Goal: Transaction & Acquisition: Obtain resource

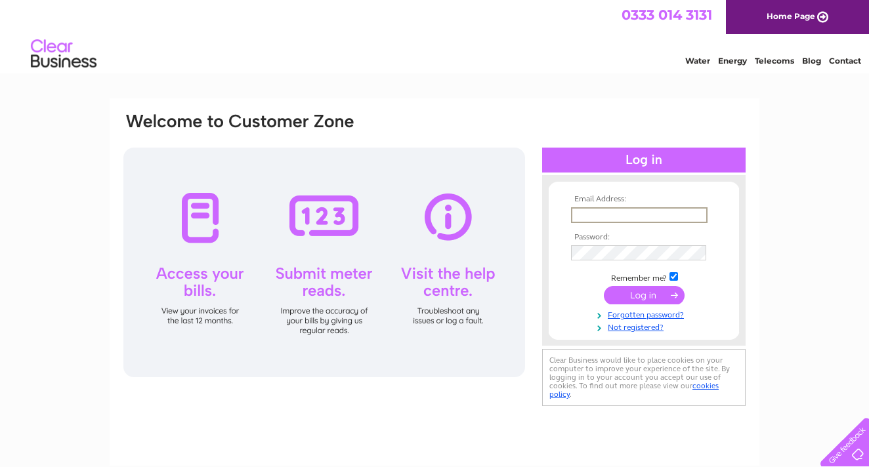
type input "[EMAIL_ADDRESS][DOMAIN_NAME]"
click at [628, 288] on input "submit" at bounding box center [644, 295] width 81 height 18
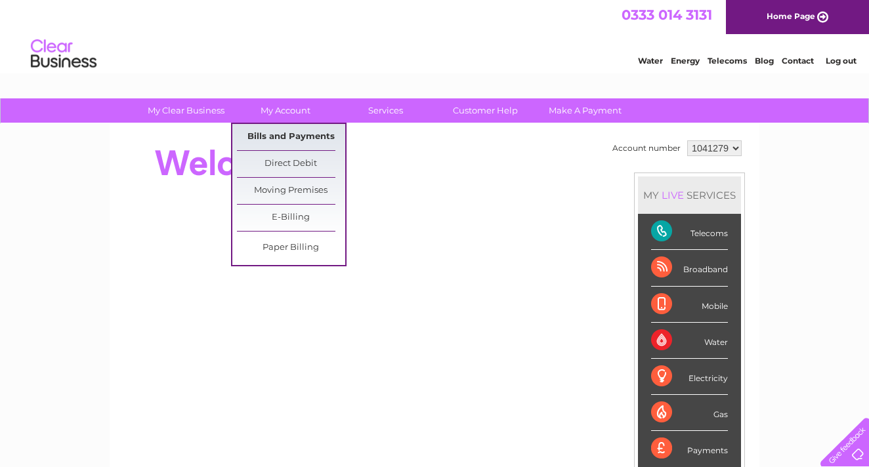
click at [268, 140] on link "Bills and Payments" at bounding box center [291, 137] width 108 height 26
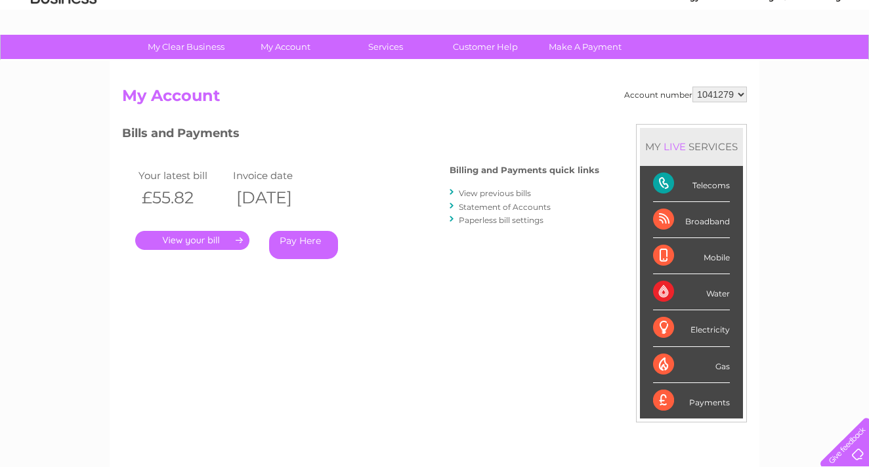
scroll to position [72, 0]
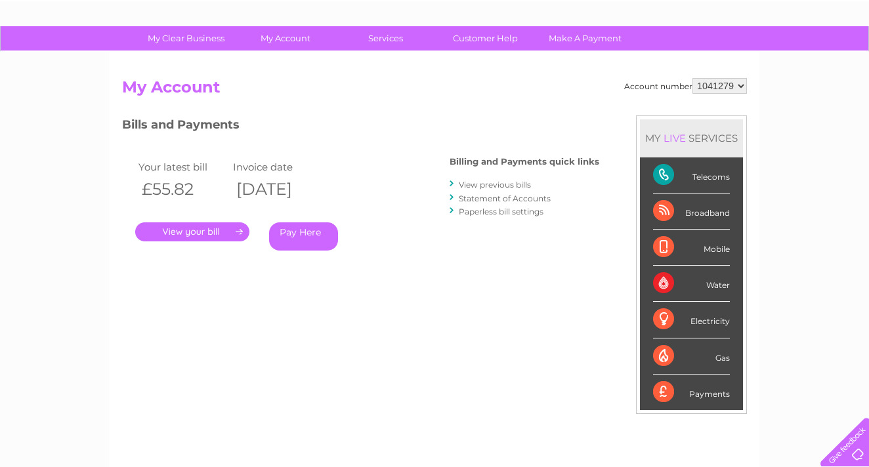
click at [213, 231] on link "." at bounding box center [192, 232] width 114 height 19
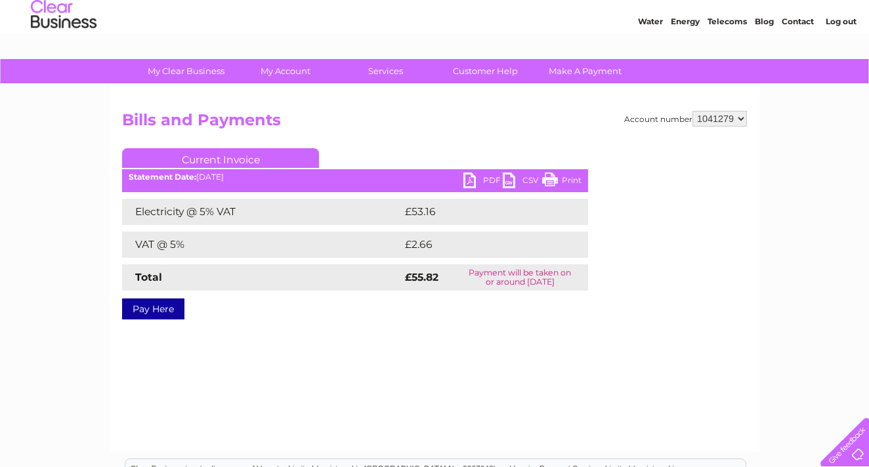
scroll to position [58, 0]
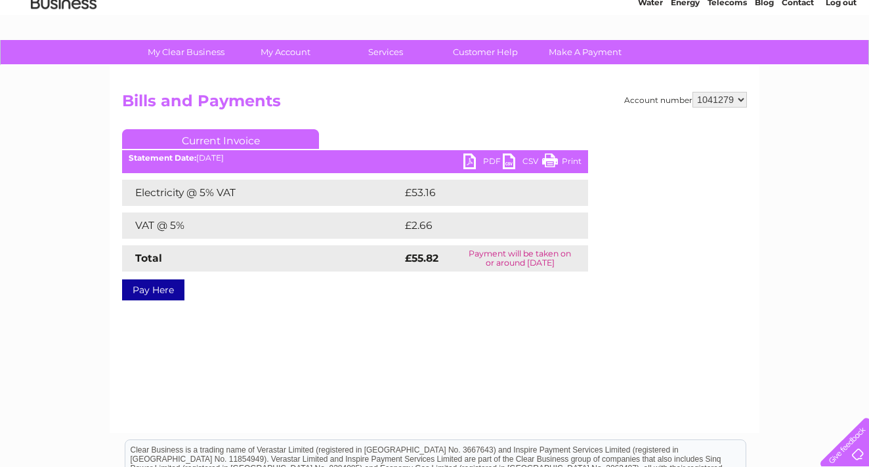
click at [483, 162] on link "PDF" at bounding box center [483, 163] width 39 height 19
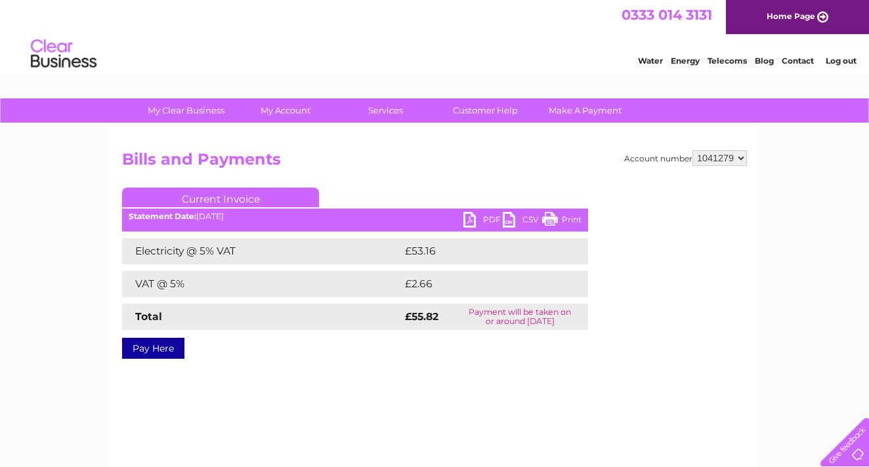
scroll to position [0, 0]
click at [838, 63] on link "Log out" at bounding box center [841, 61] width 31 height 10
